Goal: Check status: Check status

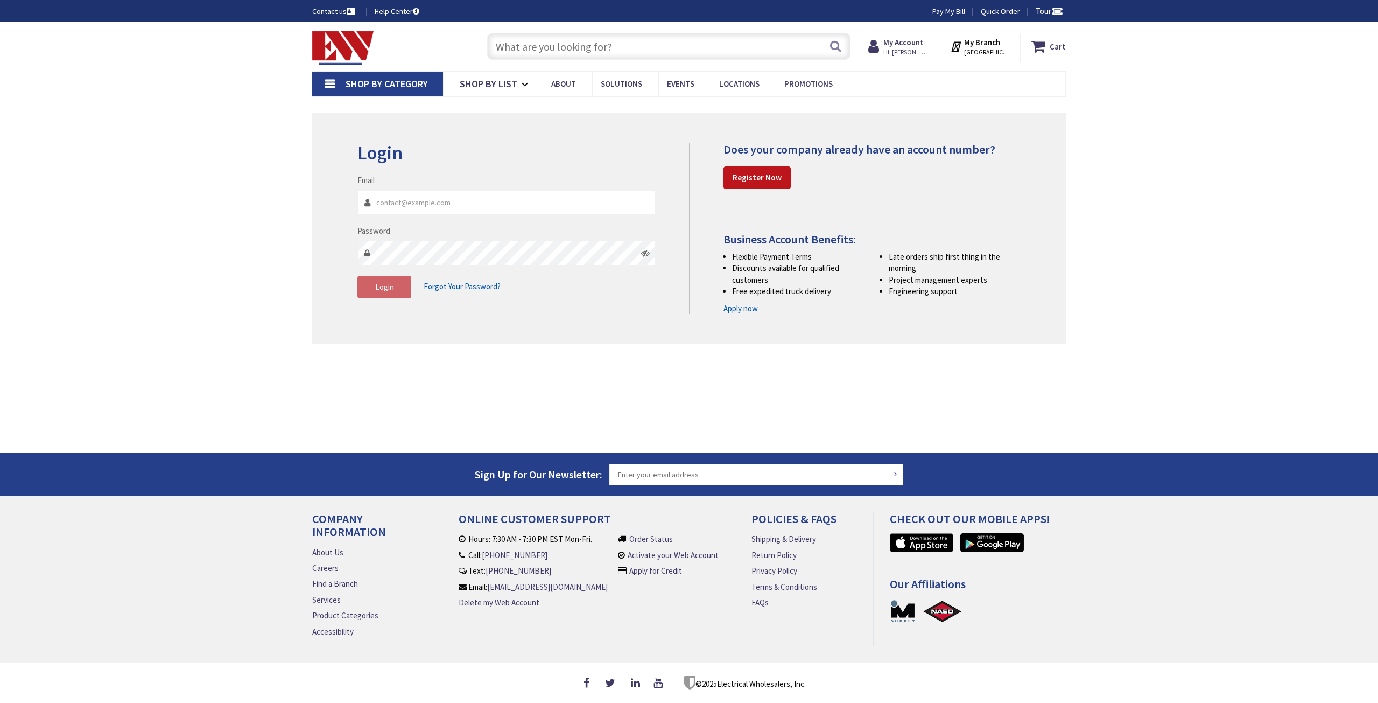
type input "[PERSON_NAME][EMAIL_ADDRESS][DOMAIN_NAME]"
drag, startPoint x: 0, startPoint y: 0, endPoint x: 403, endPoint y: 278, distance: 489.7
click at [403, 278] on button "Login" at bounding box center [385, 287] width 54 height 23
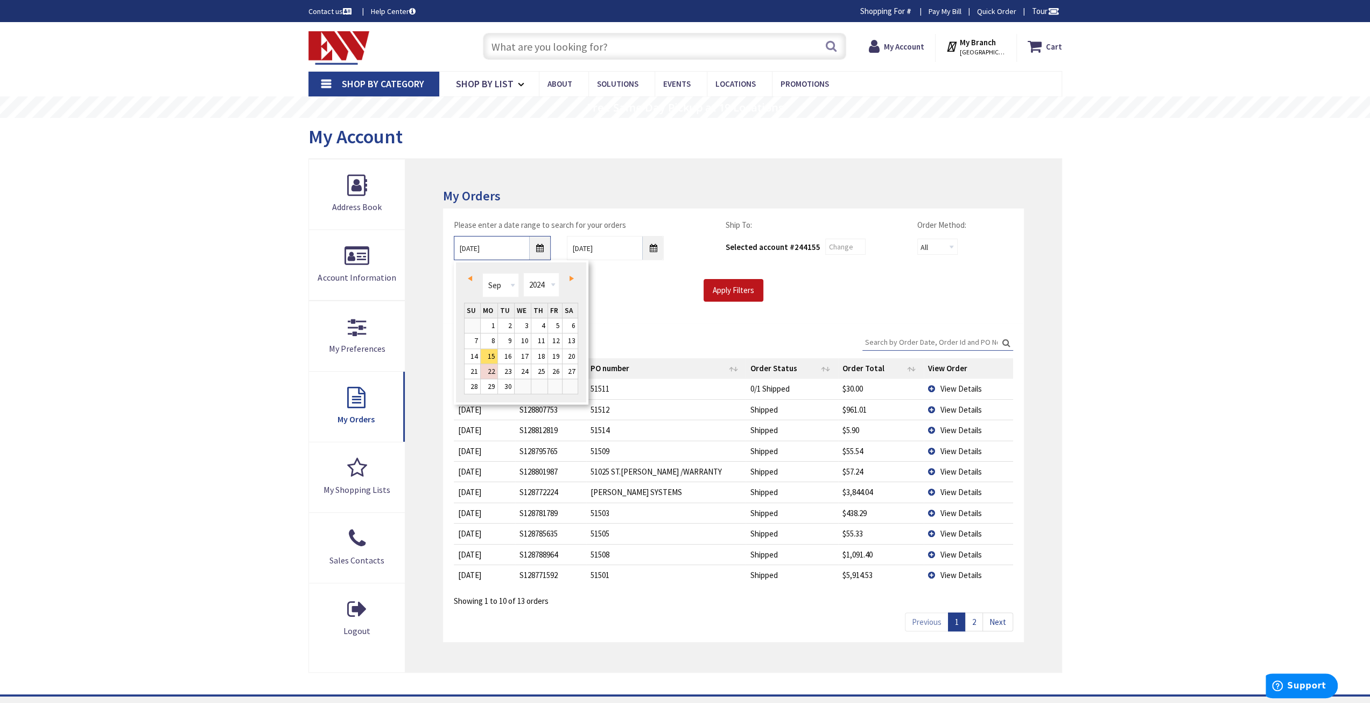
type input "09/14/2024"
click at [735, 285] on input "Apply Filters" at bounding box center [734, 290] width 60 height 23
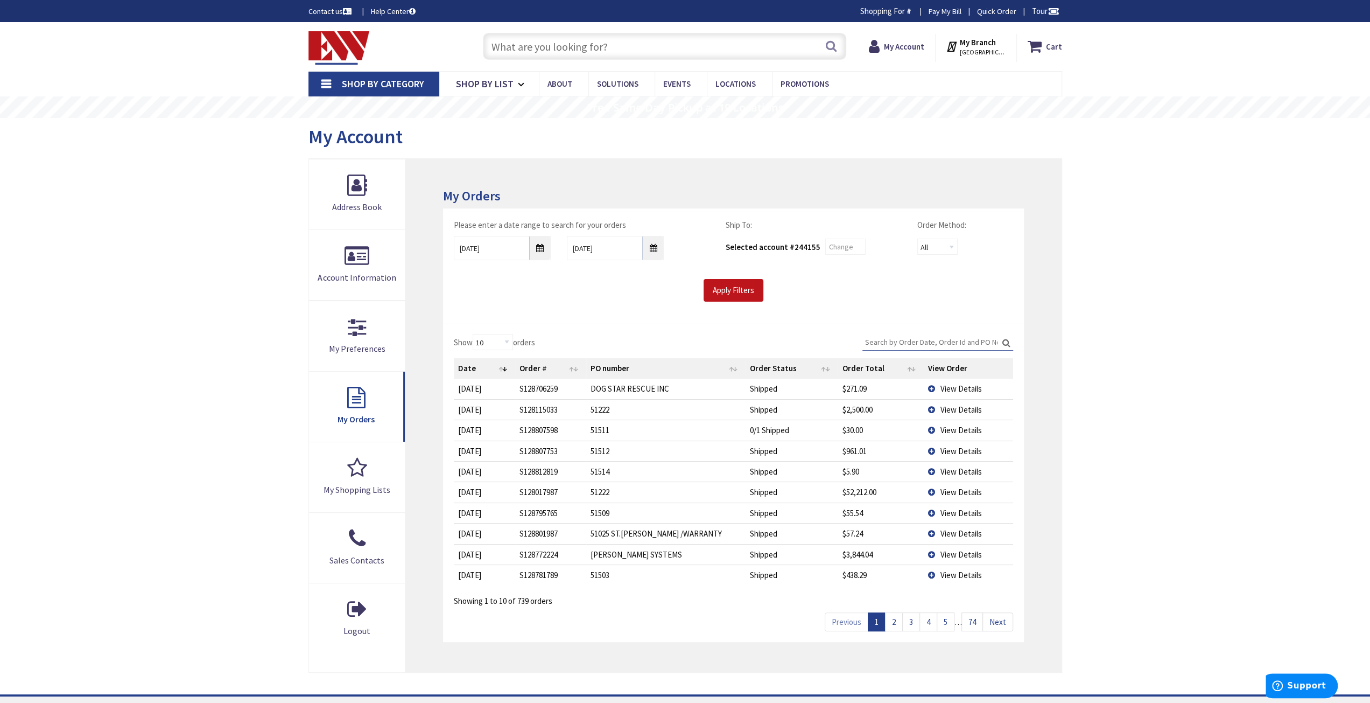
click at [906, 344] on input "Search:" at bounding box center [938, 342] width 151 height 16
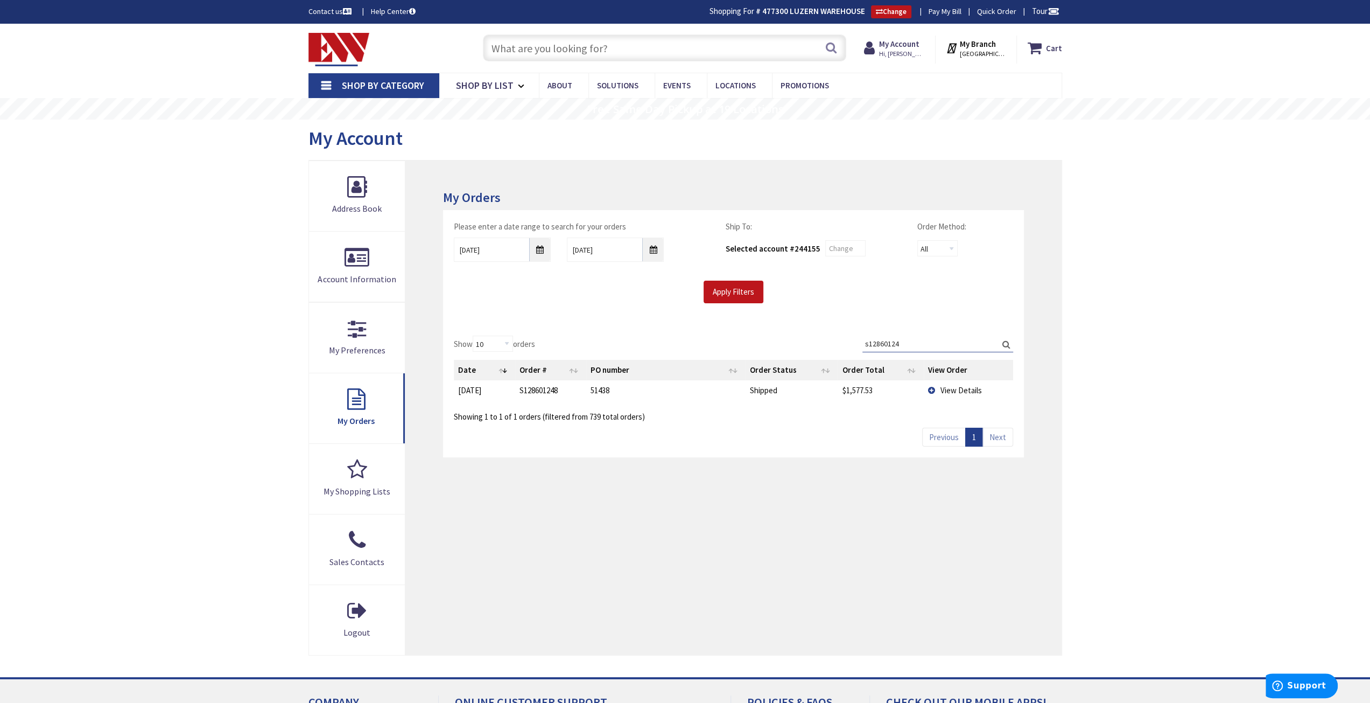
click at [961, 390] on span "View Details" at bounding box center [961, 390] width 41 height 10
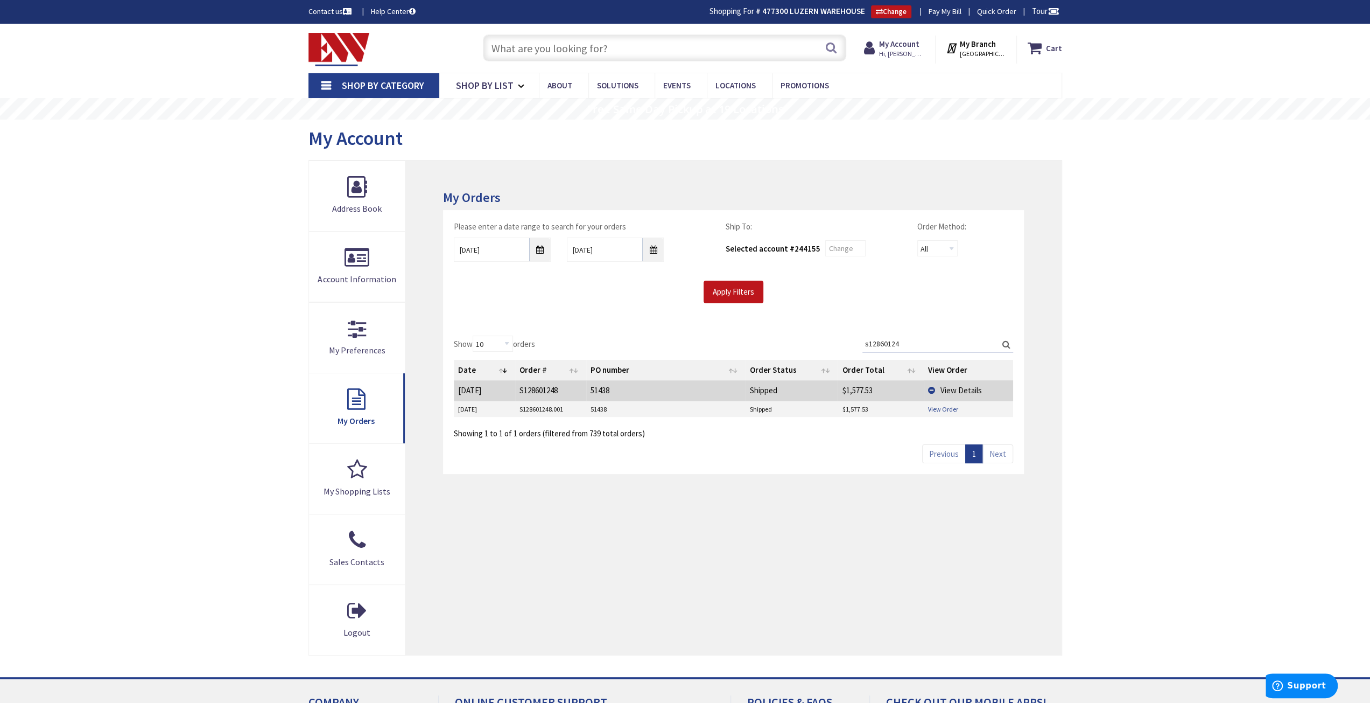
drag, startPoint x: 957, startPoint y: 375, endPoint x: 938, endPoint y: 404, distance: 34.2
click at [938, 404] on td "View Order" at bounding box center [968, 409] width 89 height 16
click at [939, 404] on link "View Order" at bounding box center [943, 408] width 30 height 9
drag, startPoint x: 909, startPoint y: 347, endPoint x: 857, endPoint y: 344, distance: 51.8
click at [857, 344] on div "Show 10 25 50 100 orders Search: s12860124 Date Order # PO number Order Status …" at bounding box center [733, 386] width 559 height 103
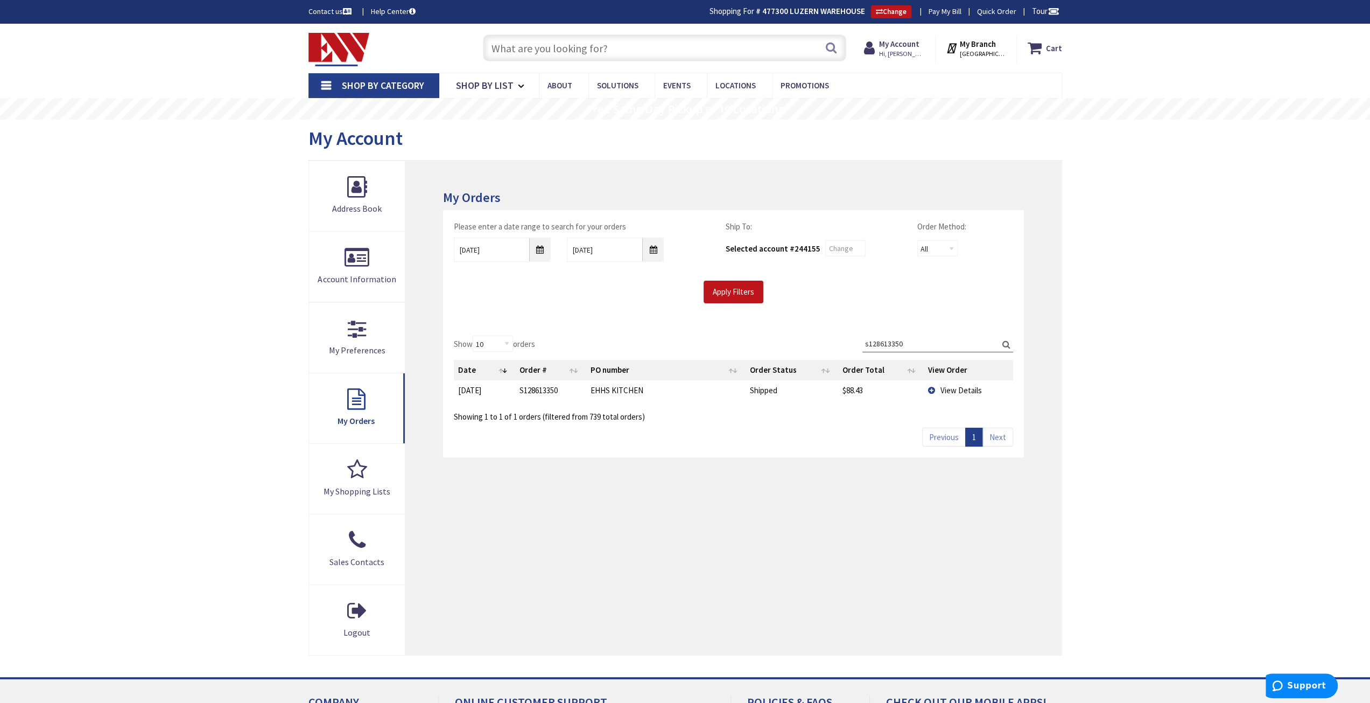
click at [963, 390] on span "View Details" at bounding box center [961, 390] width 41 height 10
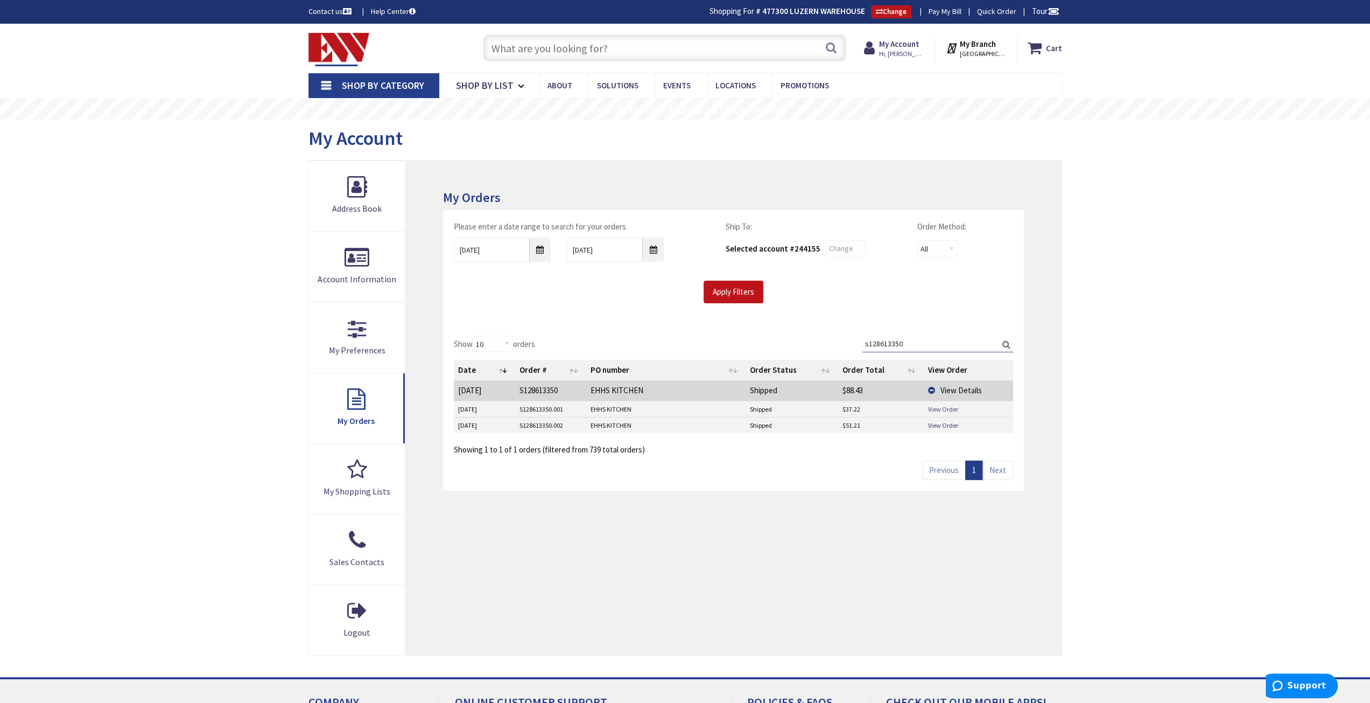
click at [940, 404] on link "View Order" at bounding box center [943, 408] width 30 height 9
drag, startPoint x: 914, startPoint y: 344, endPoint x: 885, endPoint y: 343, distance: 29.6
click at [885, 343] on input "s128613350" at bounding box center [938, 343] width 151 height 16
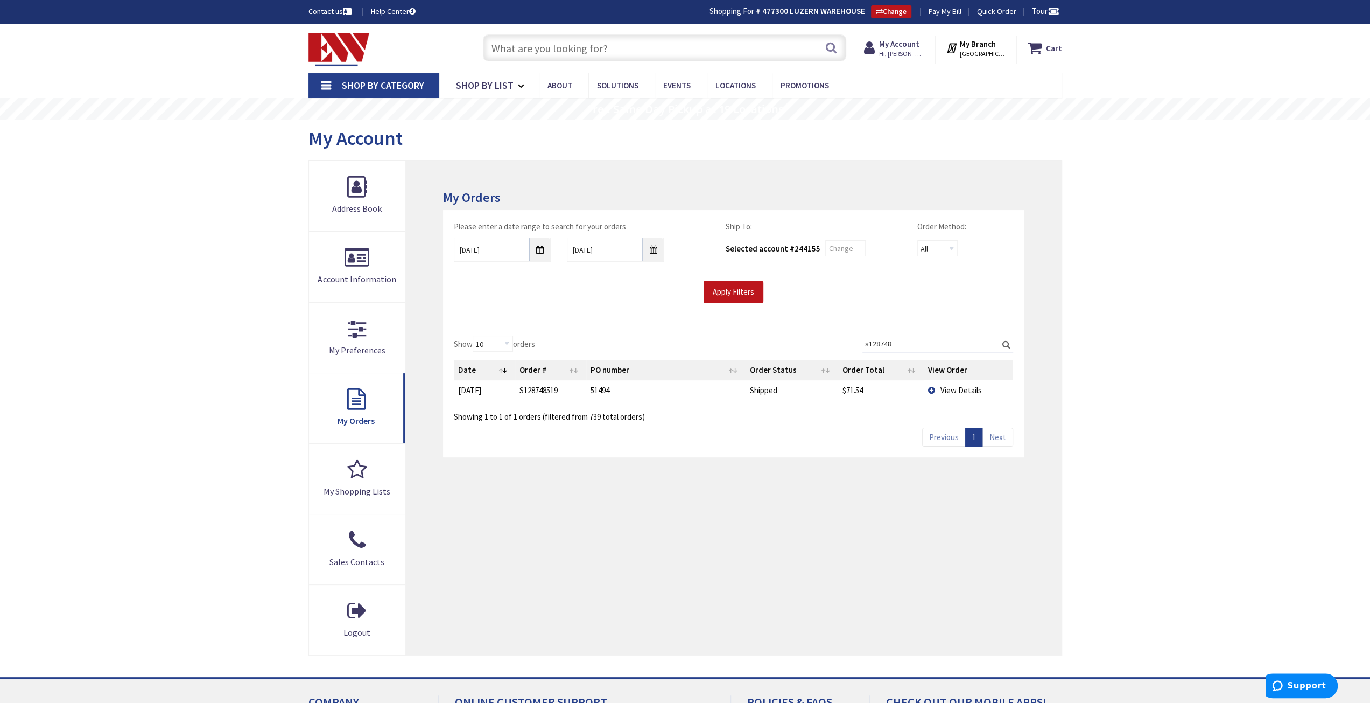
click at [957, 389] on span "View Details" at bounding box center [961, 390] width 41 height 10
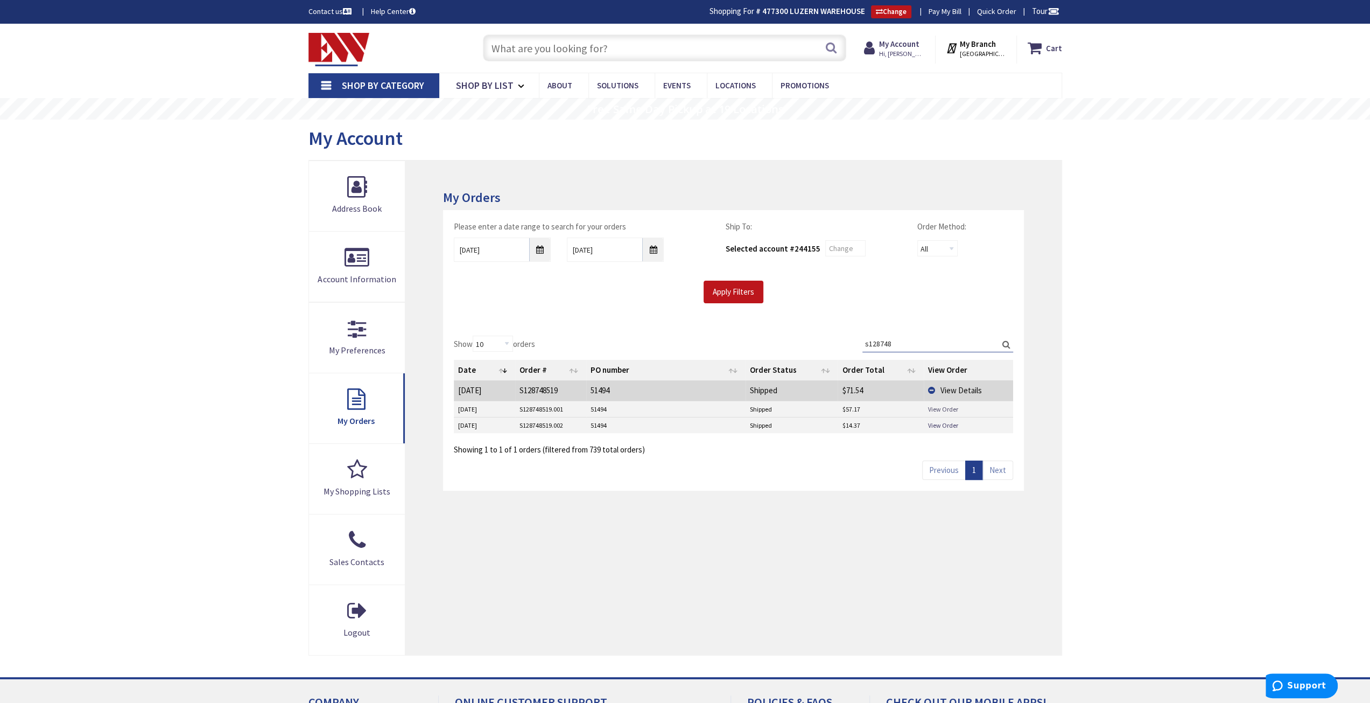
click at [952, 405] on link "View Order" at bounding box center [943, 408] width 30 height 9
click at [949, 425] on link "View Order" at bounding box center [943, 425] width 30 height 9
drag, startPoint x: 898, startPoint y: 337, endPoint x: 879, endPoint y: 340, distance: 19.1
click at [879, 340] on input "s128748" at bounding box center [938, 343] width 151 height 16
type input "s128613350"
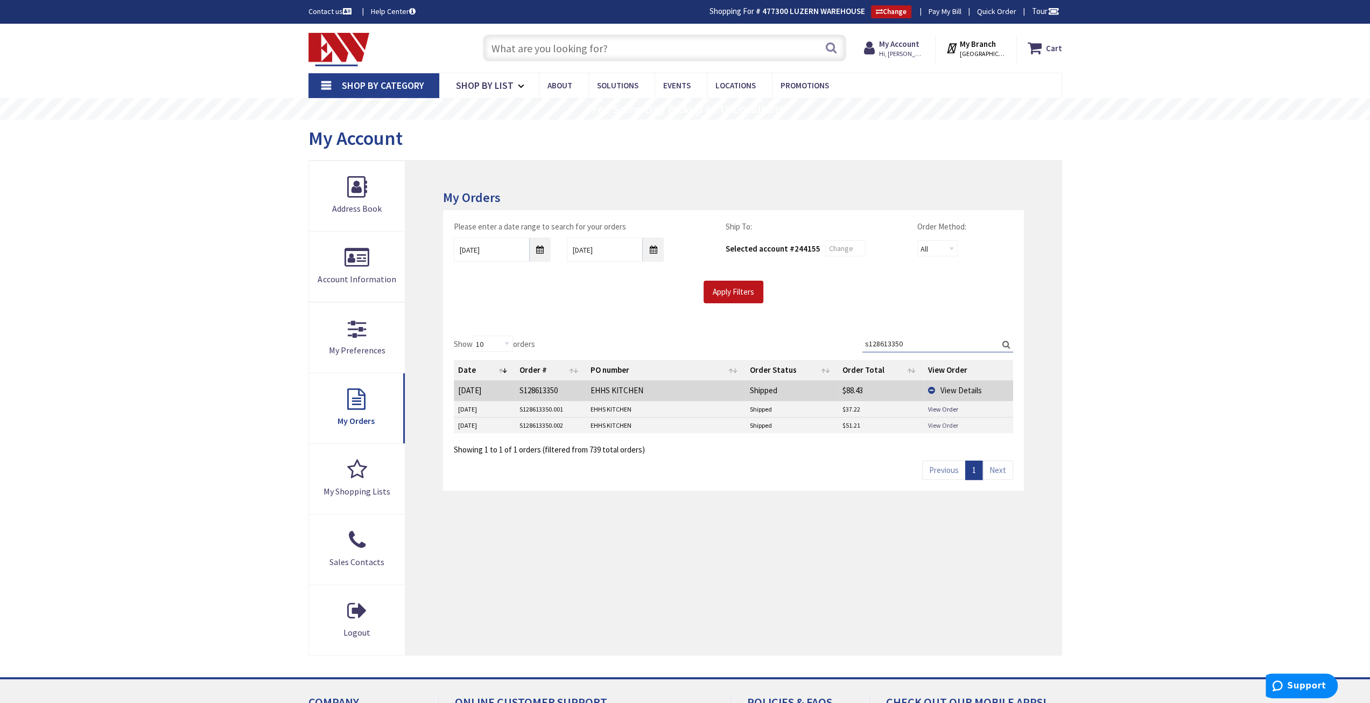
click at [930, 425] on link "View Order" at bounding box center [943, 425] width 30 height 9
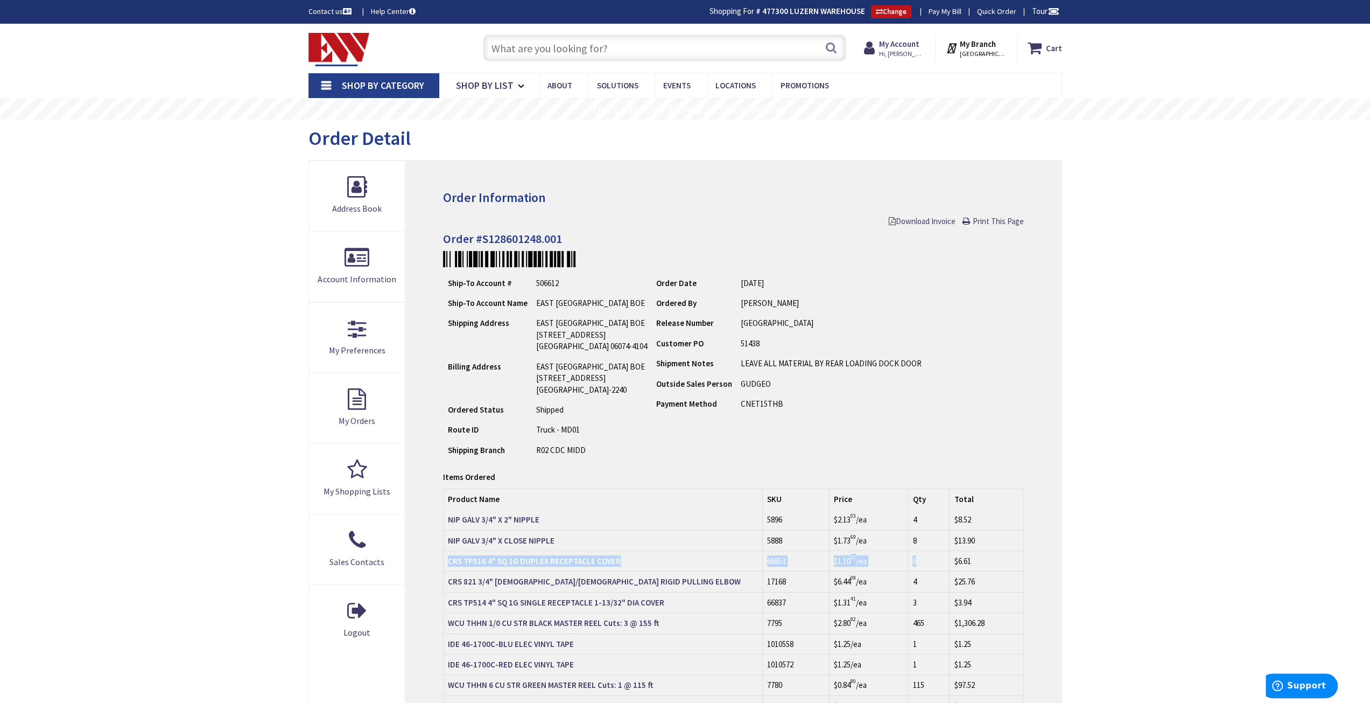
drag, startPoint x: 933, startPoint y: 561, endPoint x: 457, endPoint y: 556, distance: 476.0
click at [449, 559] on tr "CRS TP516 4" SQ 1G DUPLEX RECEPTACLE COVER 66853 $1.10 21 /ea 6 $6.61" at bounding box center [734, 560] width 580 height 20
copy tr "CRS TP516 4" SQ 1G DUPLEX RECEPTACLE COVER 66853 $1.10 21 /ea 6"
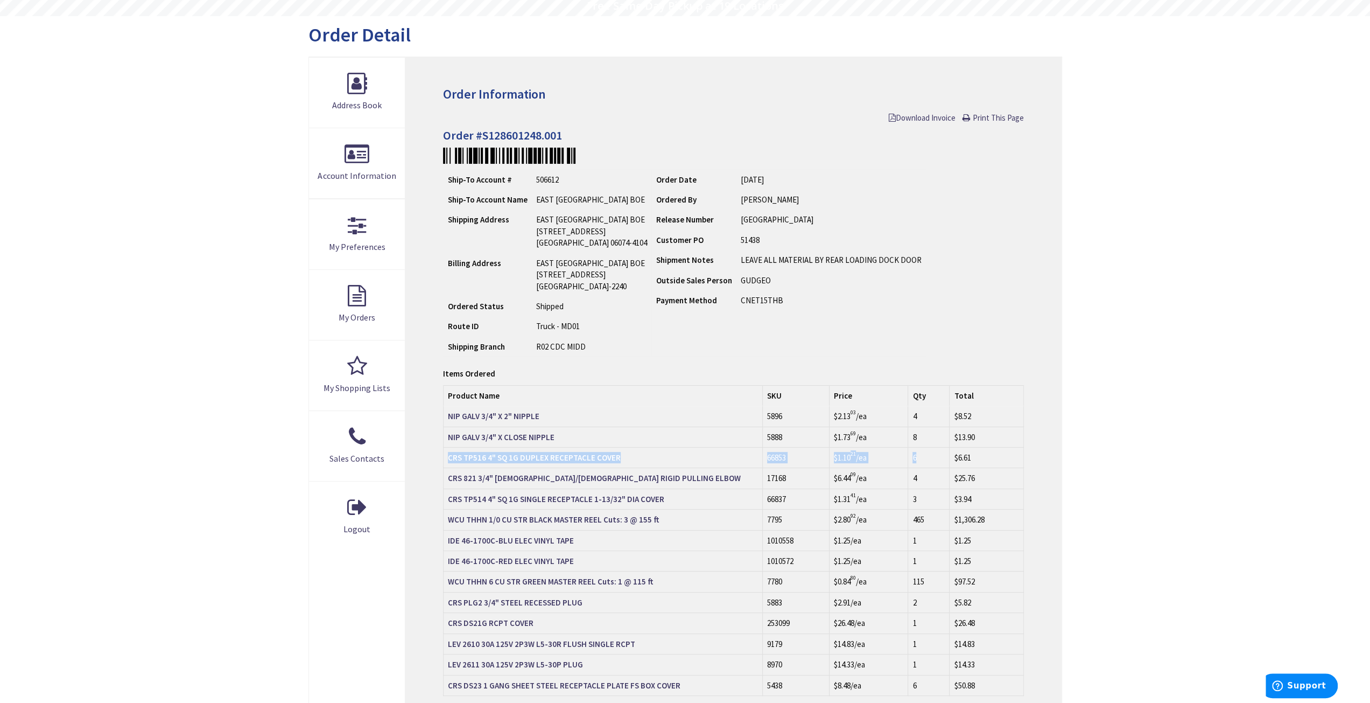
scroll to position [162, 0]
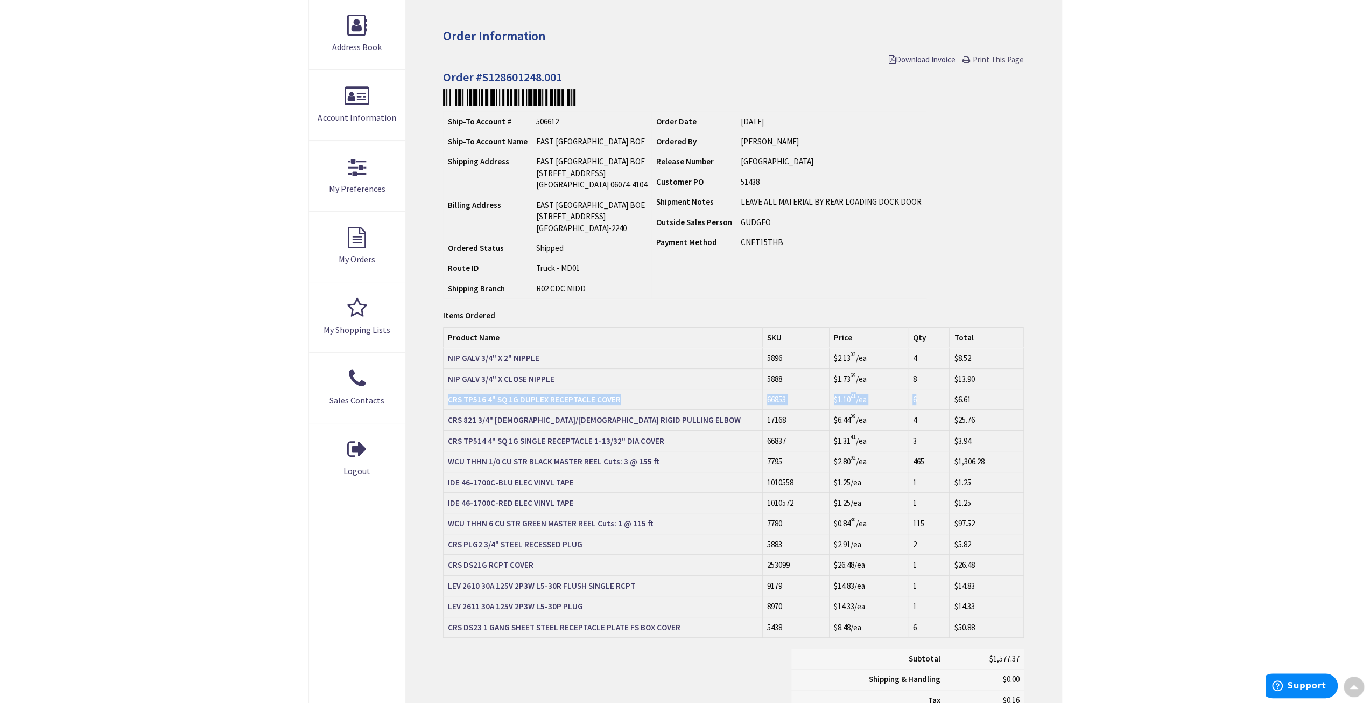
drag, startPoint x: 1001, startPoint y: 62, endPoint x: 1090, endPoint y: 600, distance: 545.7
click at [1001, 62] on span "Print This Page" at bounding box center [998, 59] width 51 height 10
